Goal: Navigation & Orientation: Find specific page/section

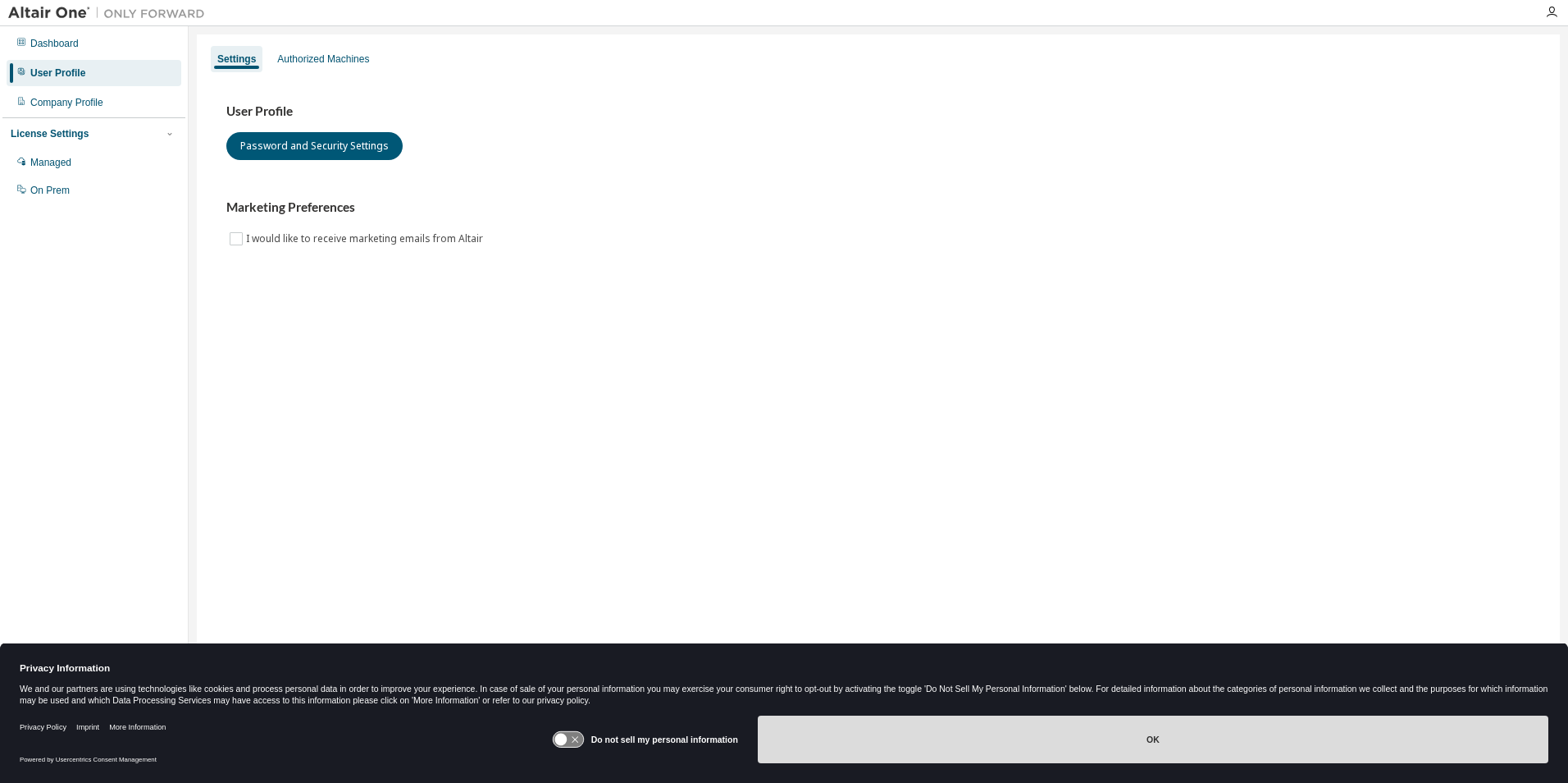
click at [1055, 729] on button "OK" at bounding box center [1153, 739] width 791 height 48
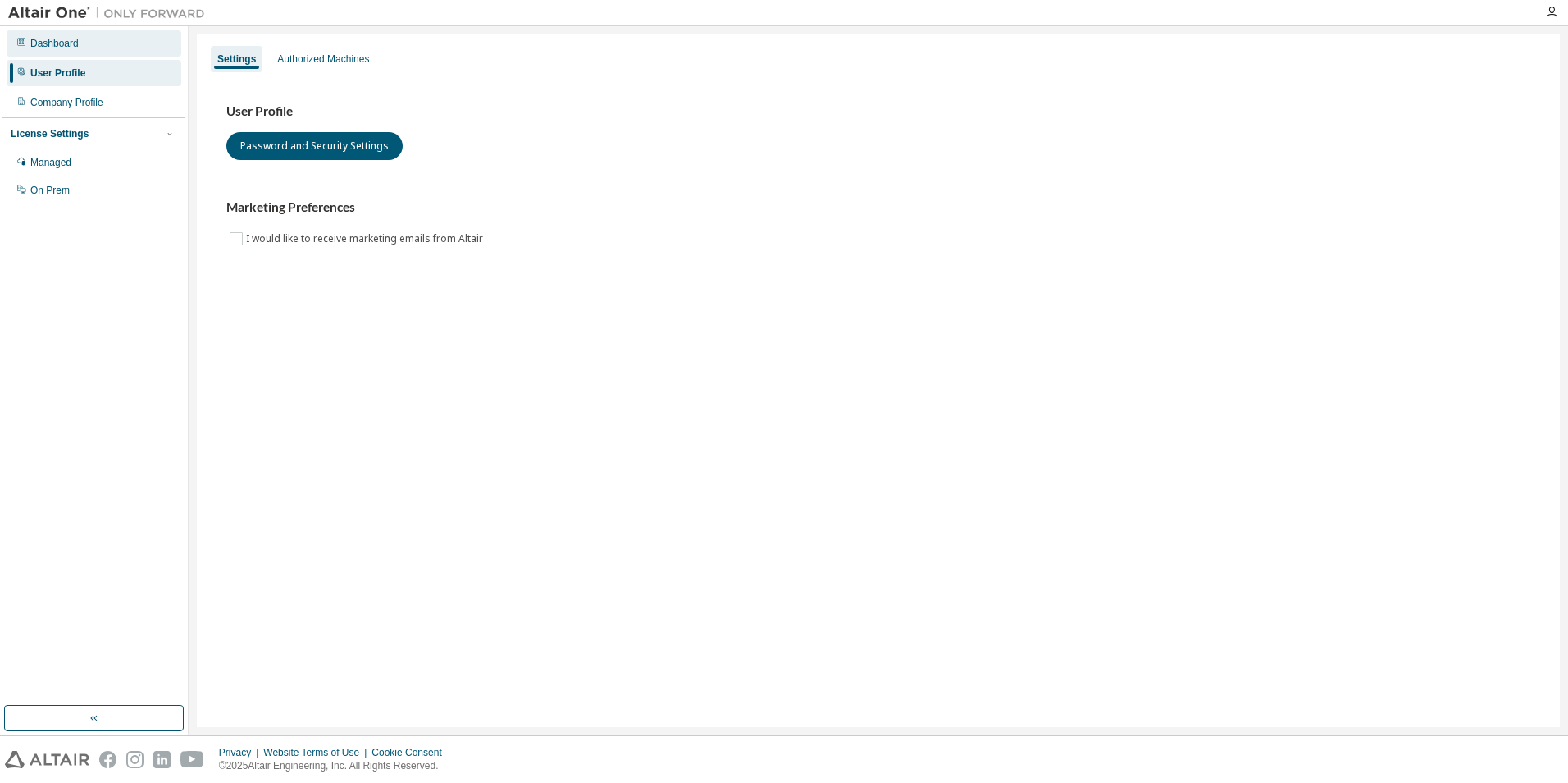
click at [57, 49] on div "Dashboard" at bounding box center [54, 44] width 48 height 13
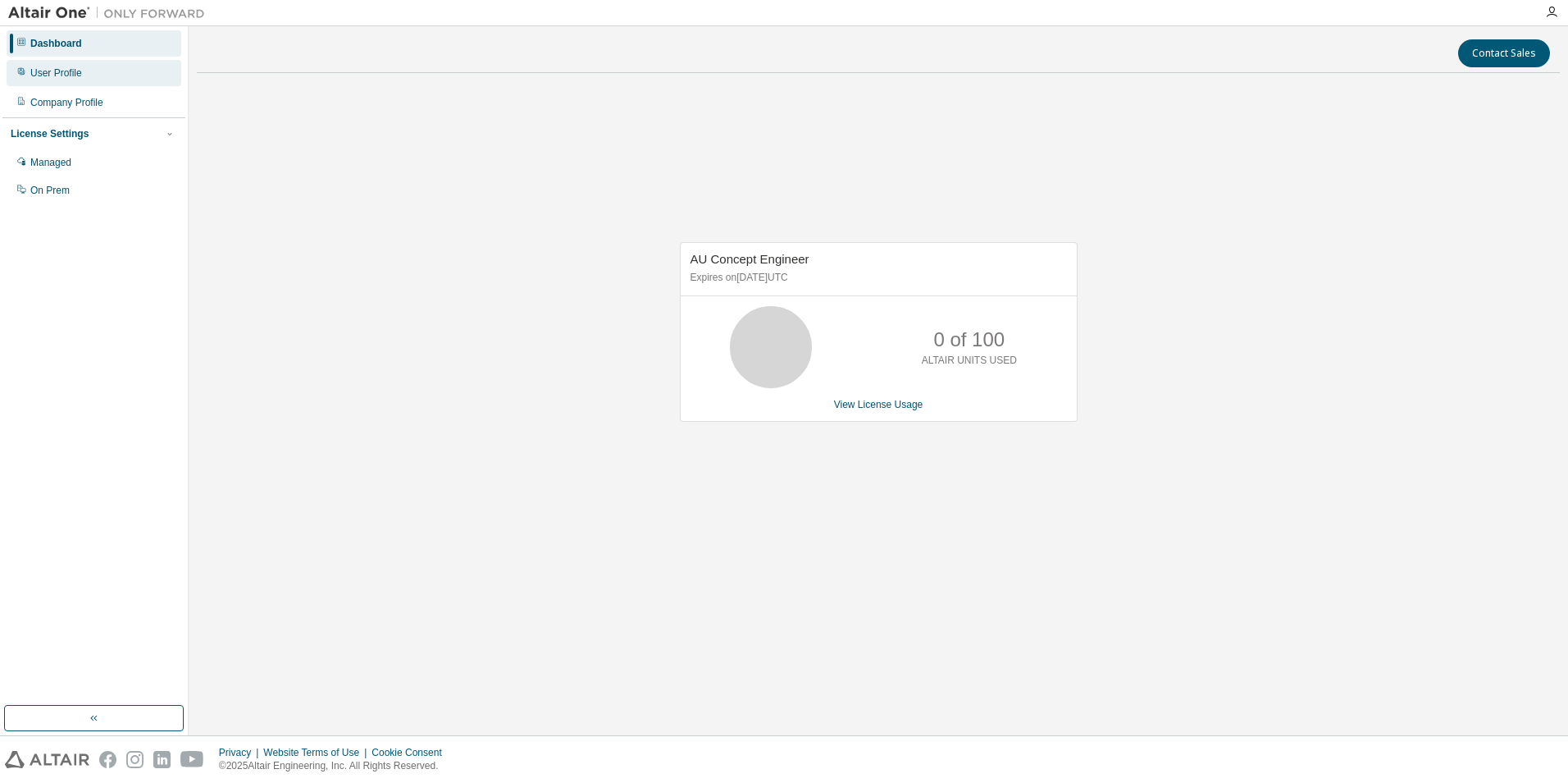
click at [62, 71] on div "User Profile" at bounding box center [56, 73] width 52 height 13
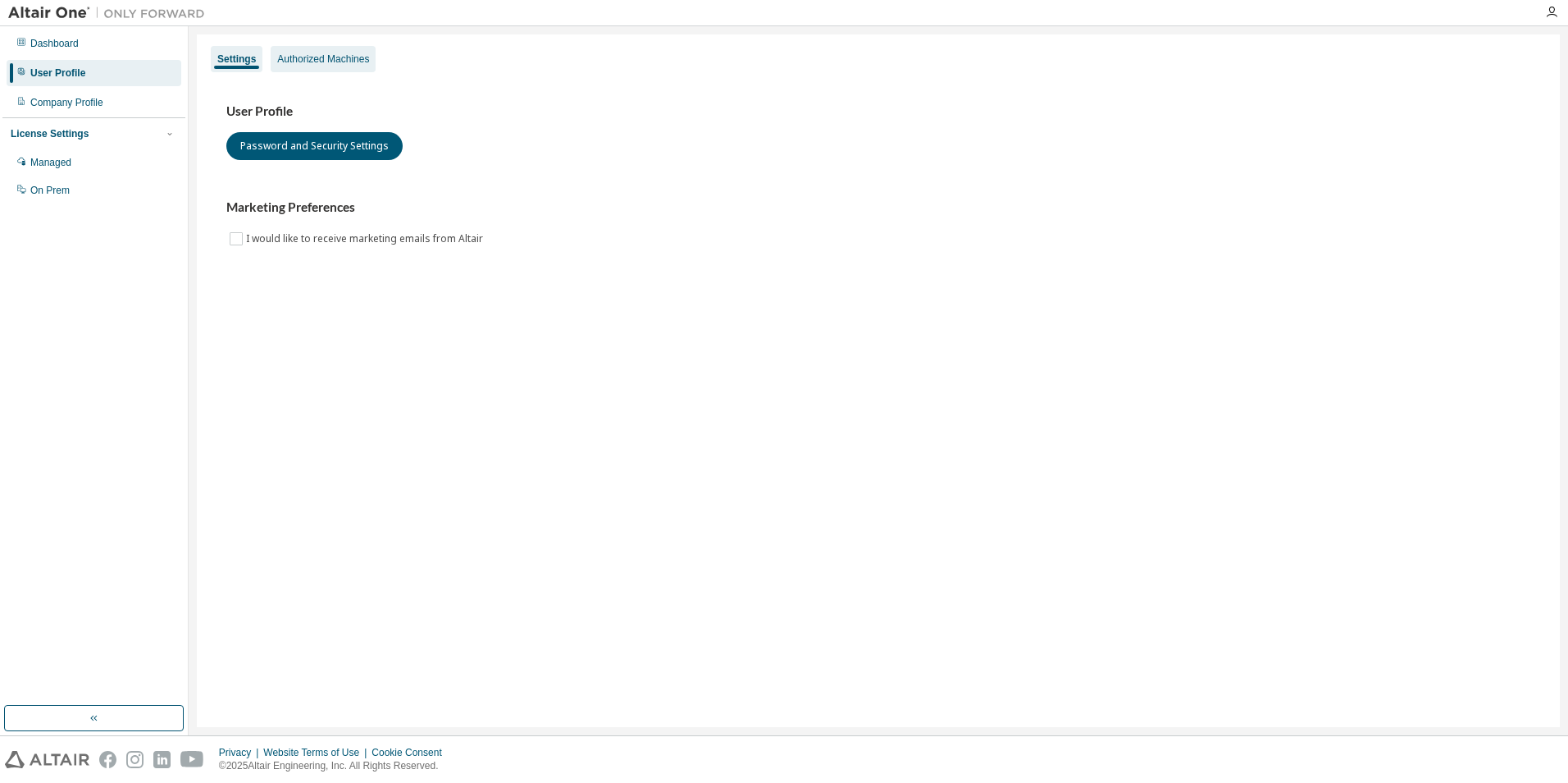
click at [324, 63] on div "Authorized Machines" at bounding box center [322, 59] width 92 height 13
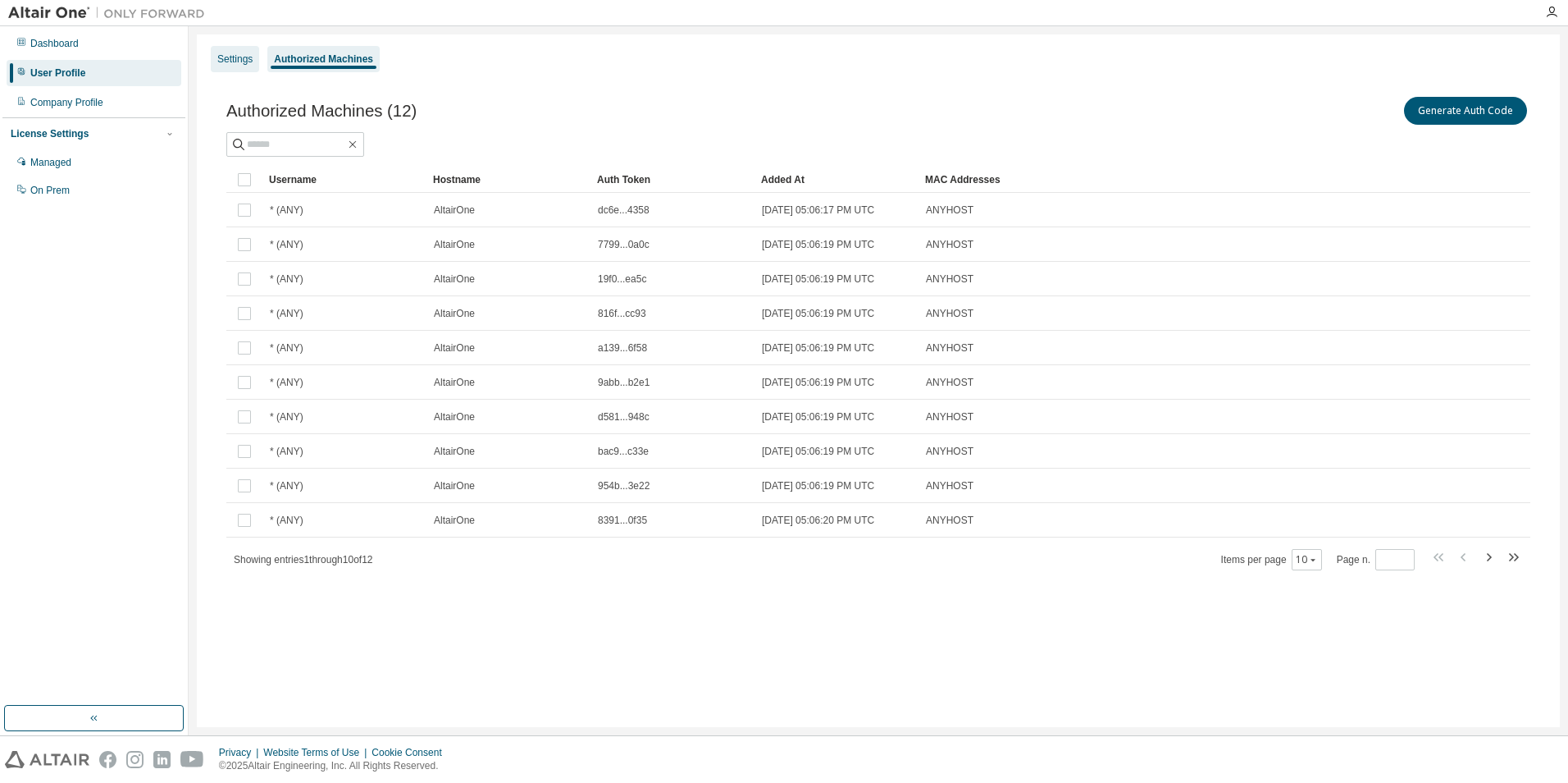
click at [239, 66] on div "Settings" at bounding box center [235, 60] width 48 height 27
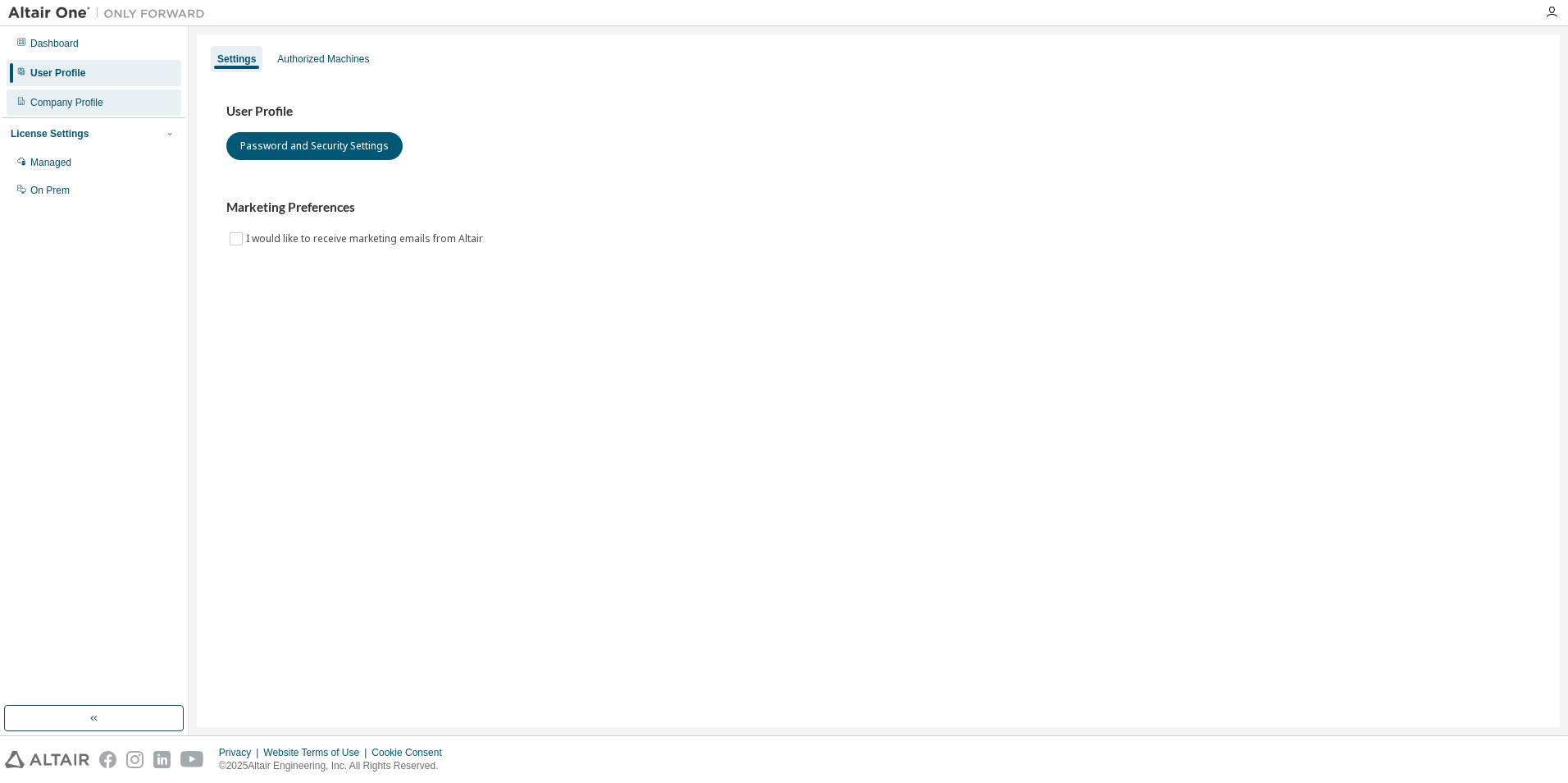
click at [99, 105] on div "Company Profile" at bounding box center [67, 102] width 73 height 13
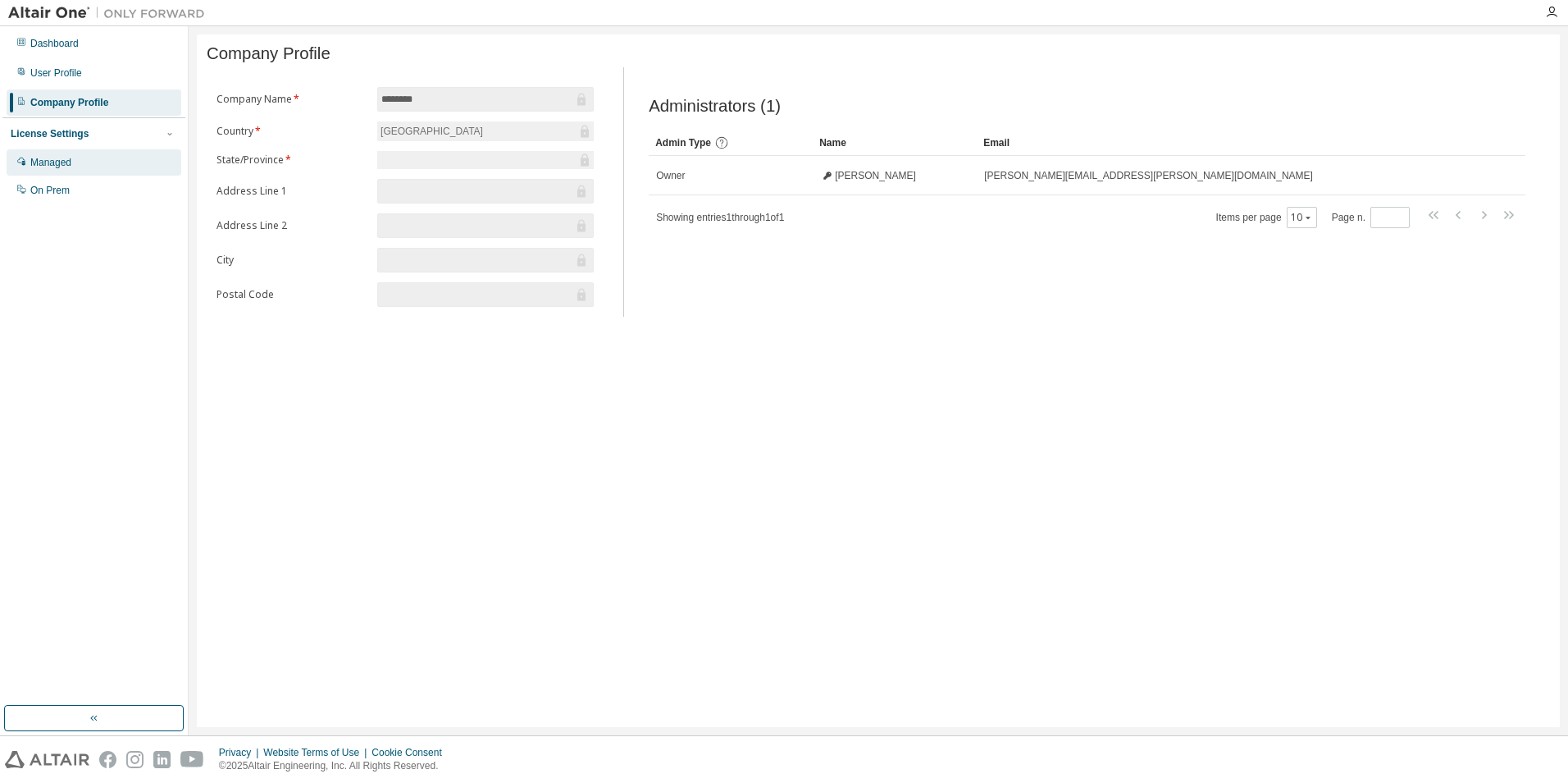
click at [100, 160] on div "Managed" at bounding box center [93, 163] width 175 height 27
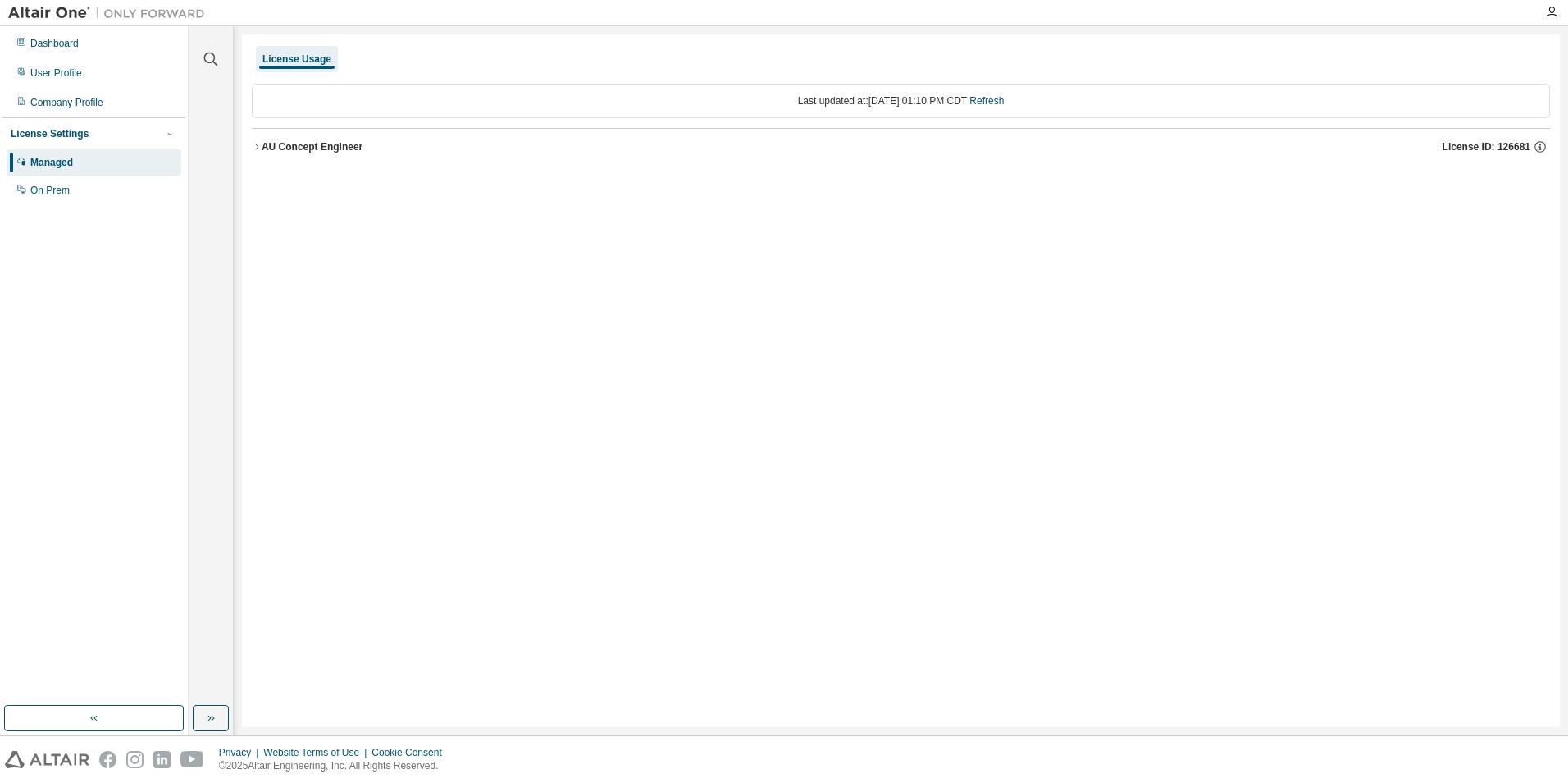
click at [256, 148] on icon "button" at bounding box center [256, 147] width 10 height 10
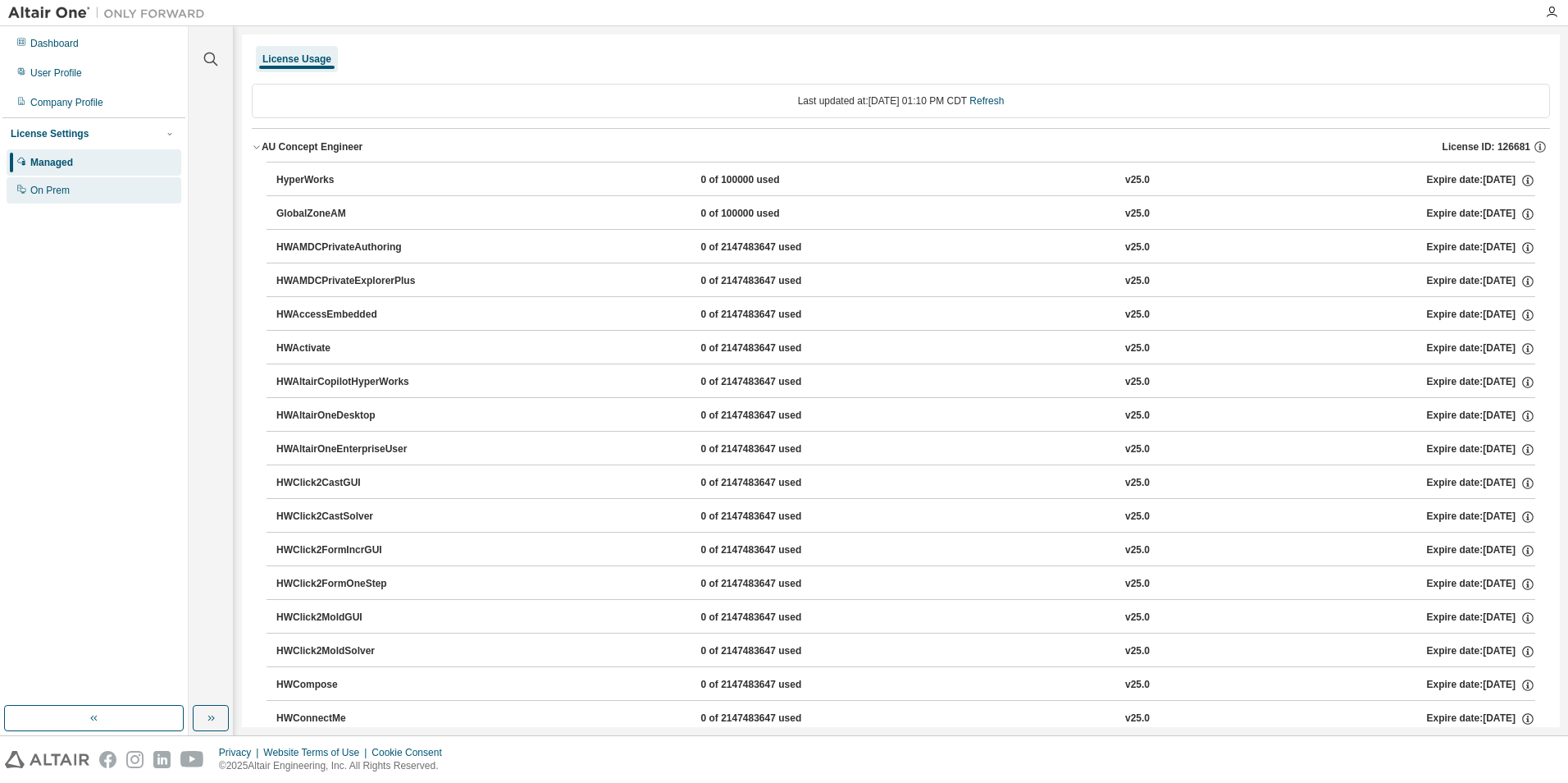
click at [95, 192] on div "On Prem" at bounding box center [93, 190] width 175 height 27
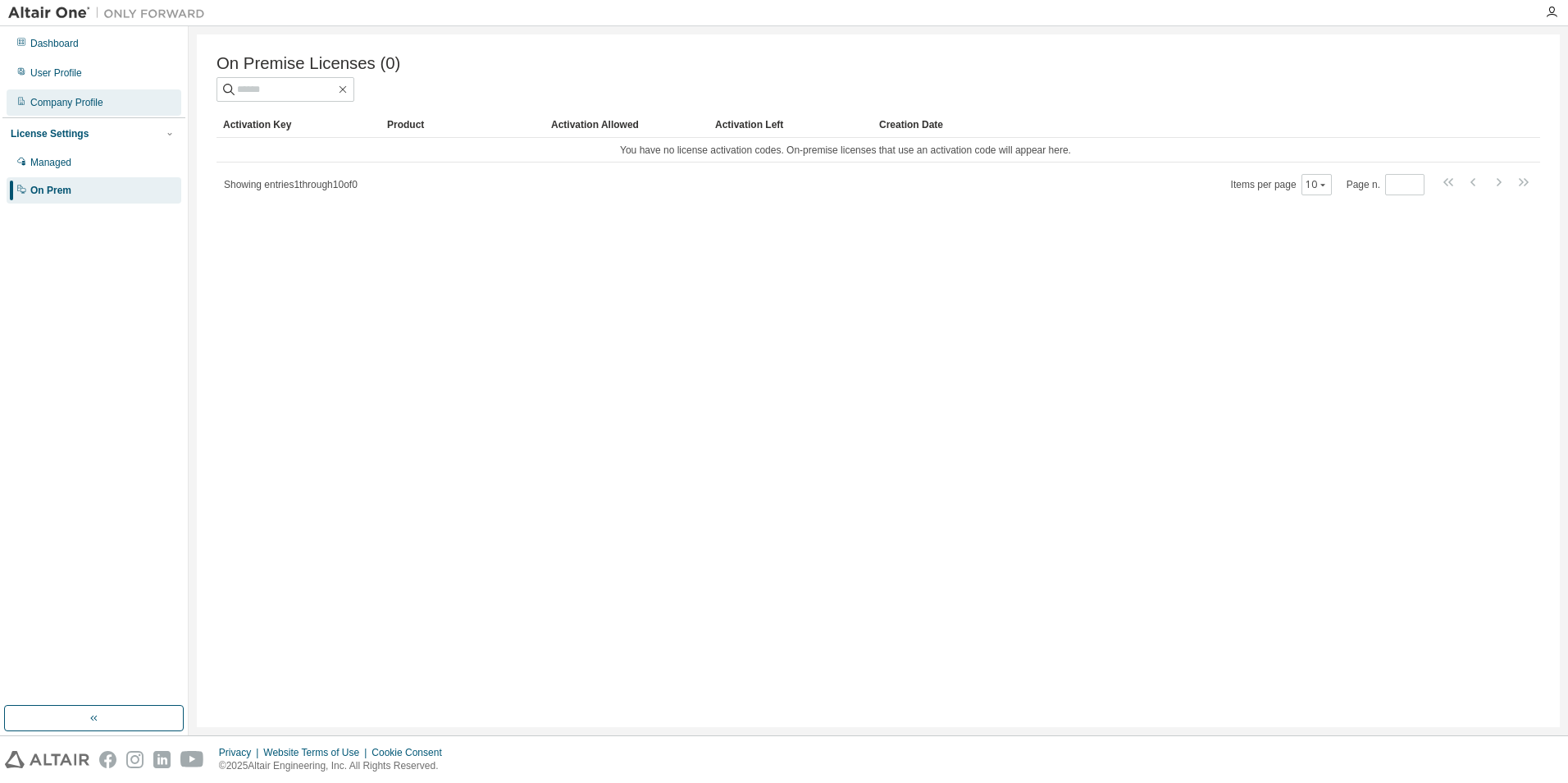
click at [116, 97] on div "Company Profile" at bounding box center [93, 103] width 175 height 27
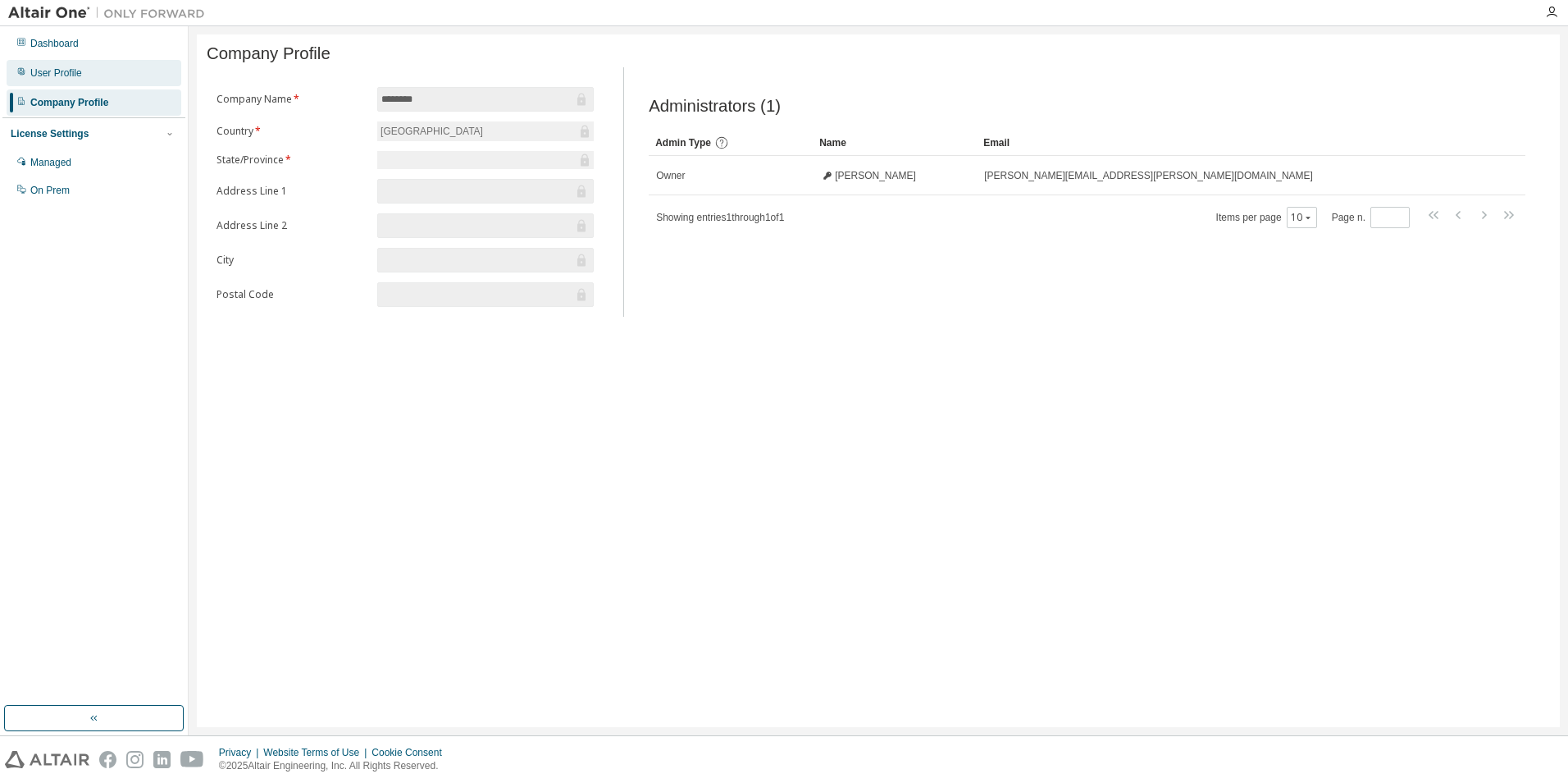
click at [110, 77] on div "User Profile" at bounding box center [93, 73] width 175 height 27
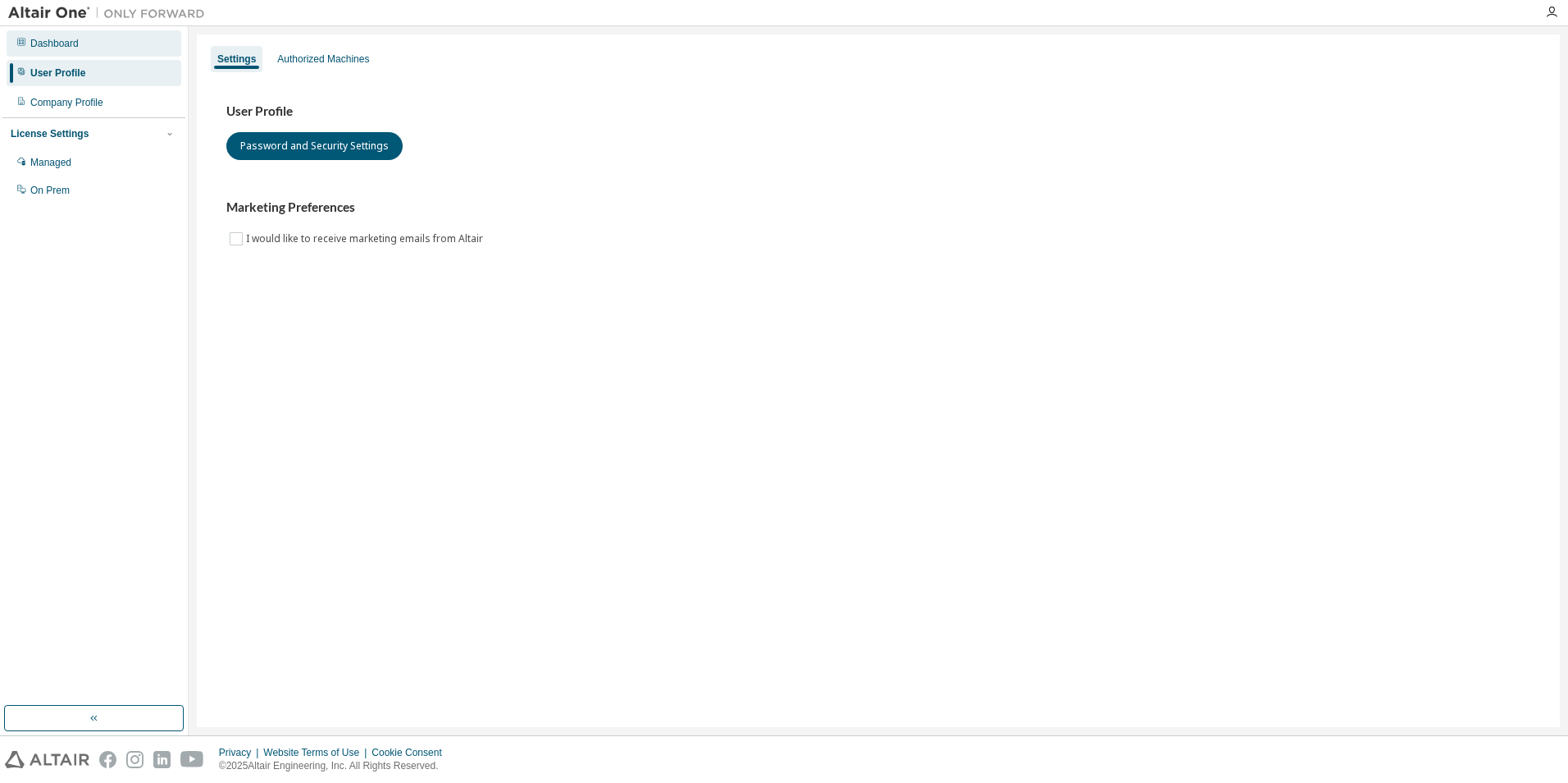
click at [86, 48] on div "Dashboard" at bounding box center [93, 44] width 175 height 27
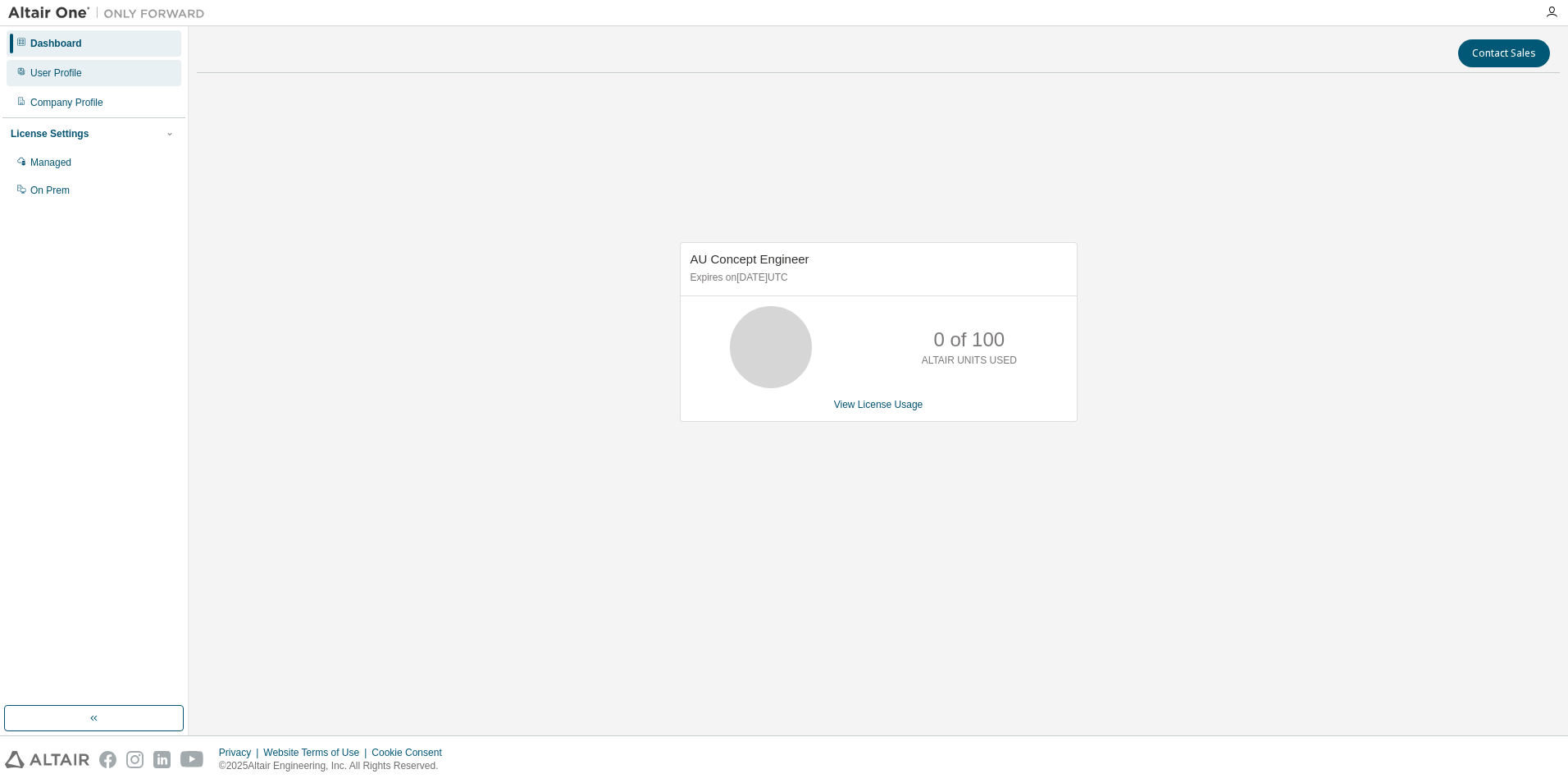
click at [85, 67] on div "User Profile" at bounding box center [93, 73] width 175 height 27
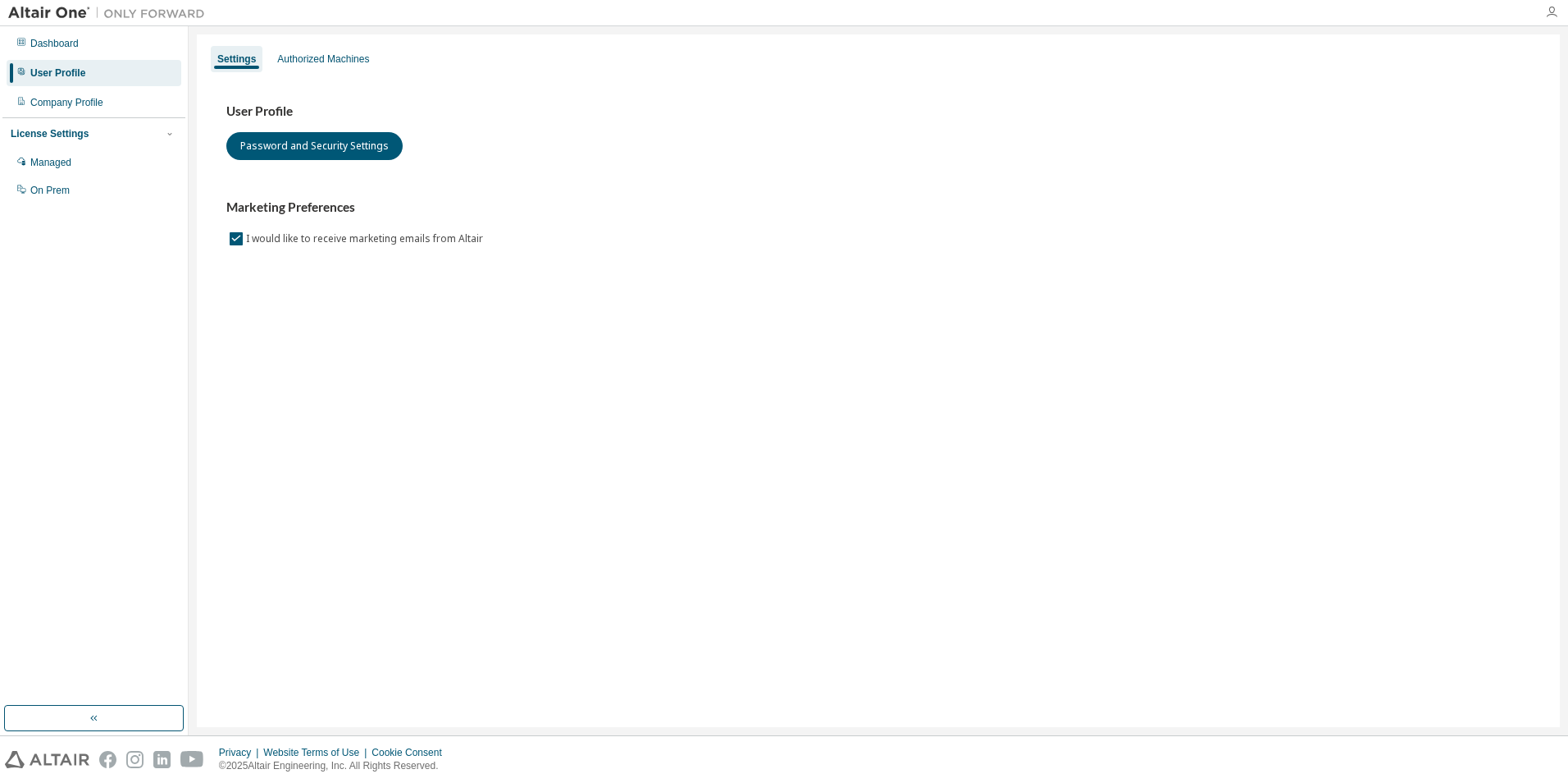
click at [1550, 12] on icon "button" at bounding box center [1551, 12] width 13 height 13
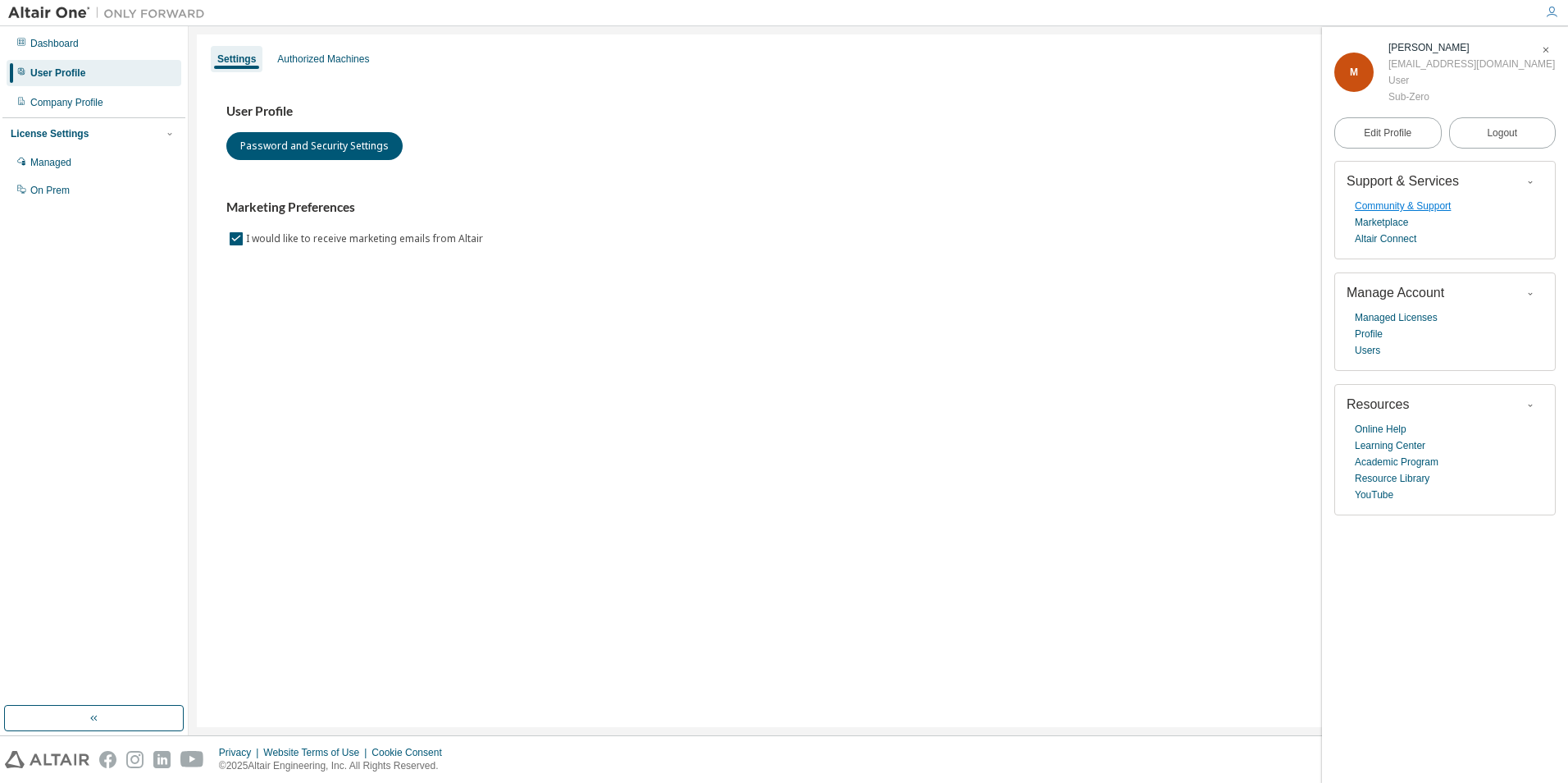
click at [1404, 205] on link "Community & Support" at bounding box center [1403, 205] width 96 height 16
click at [1543, 45] on icon "button" at bounding box center [1545, 50] width 10 height 13
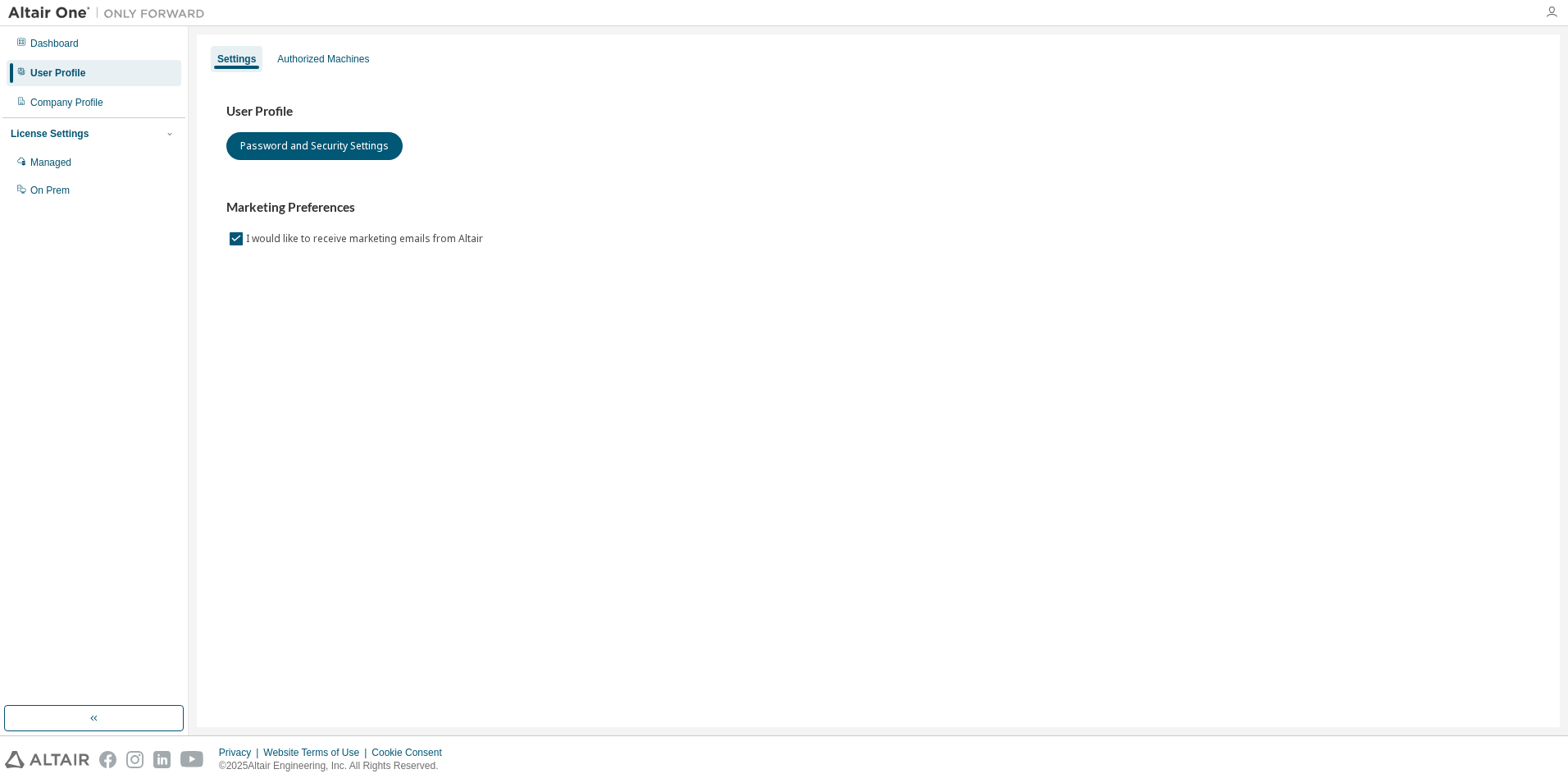
click at [1548, 9] on icon "button" at bounding box center [1551, 12] width 13 height 13
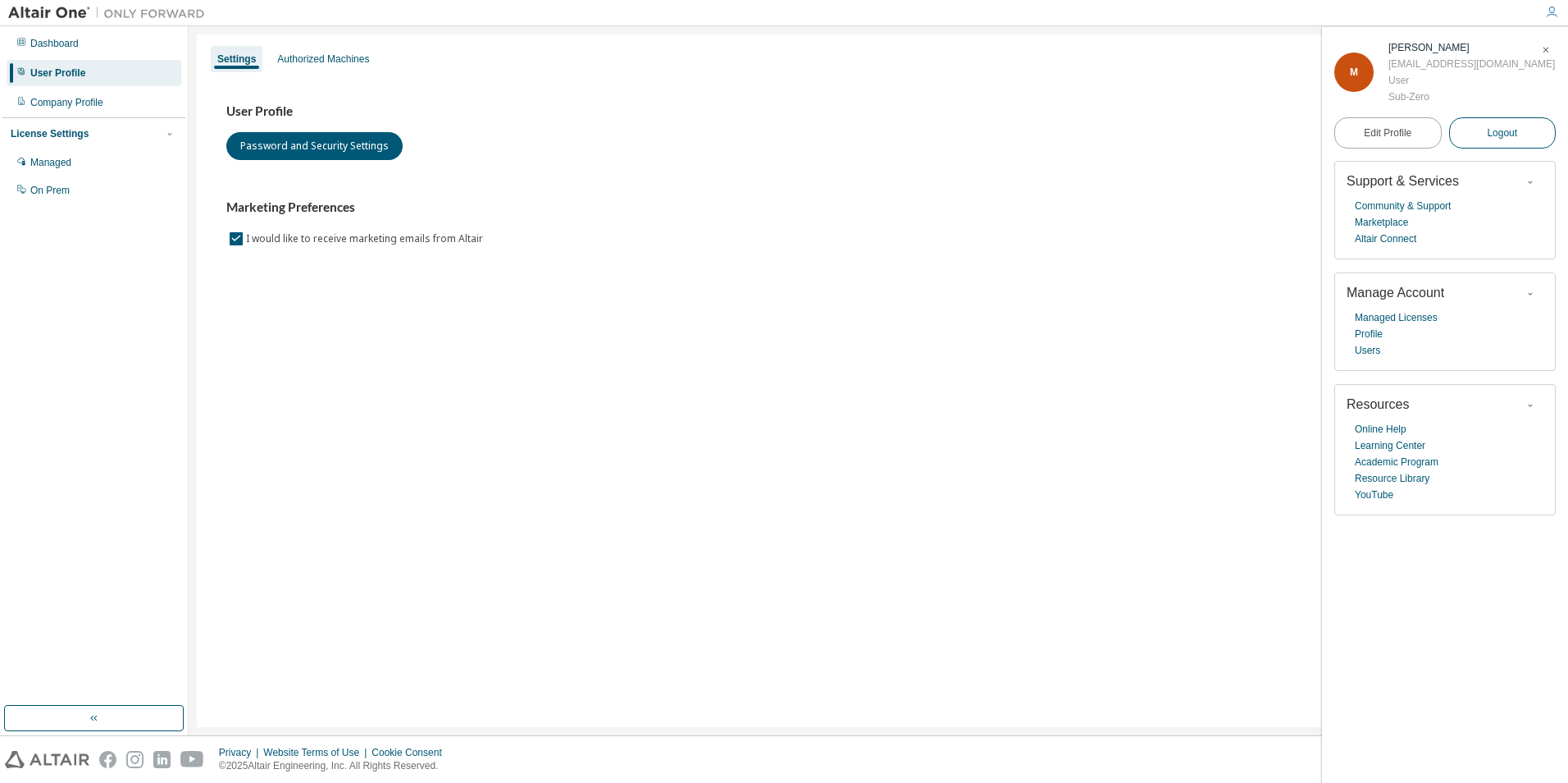
click at [1503, 124] on button "Logout" at bounding box center [1502, 132] width 107 height 31
